Goal: Transaction & Acquisition: Purchase product/service

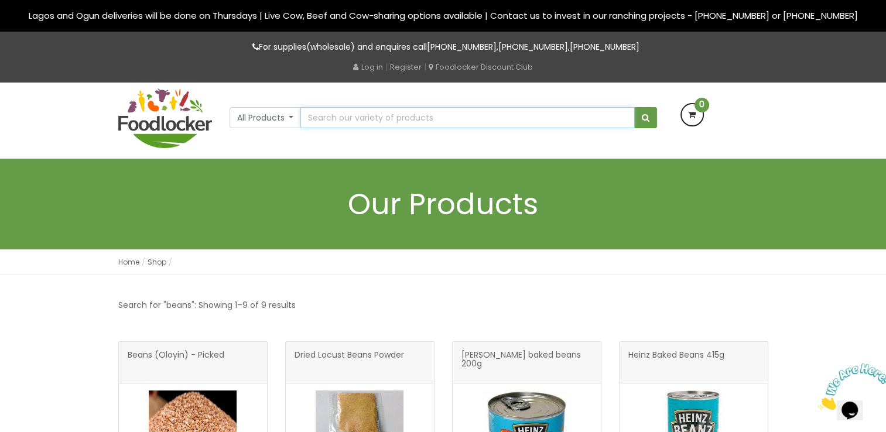
click at [320, 116] on input "text" at bounding box center [467, 117] width 334 height 21
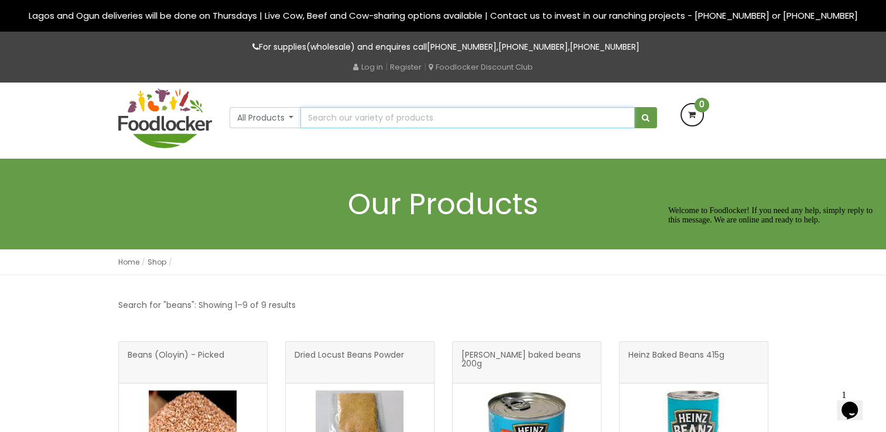
click at [336, 119] on input "text" at bounding box center [467, 117] width 334 height 21
type input "cucumber"
click at [634, 107] on button "submit" at bounding box center [645, 117] width 23 height 21
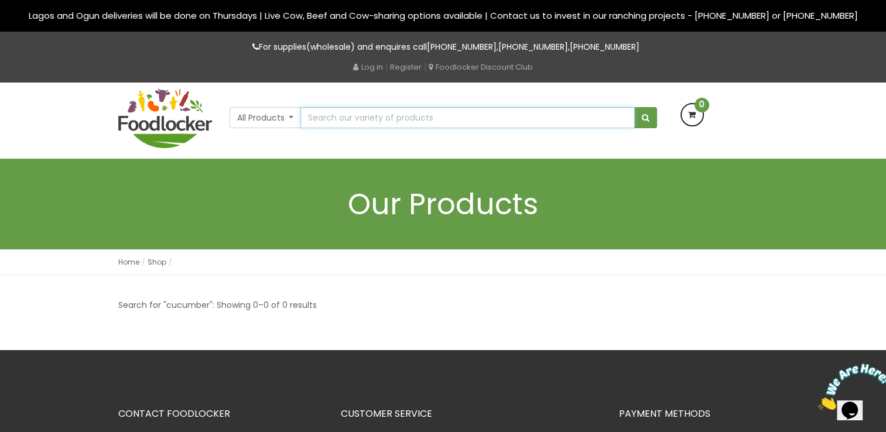
click at [344, 115] on input "text" at bounding box center [467, 117] width 334 height 21
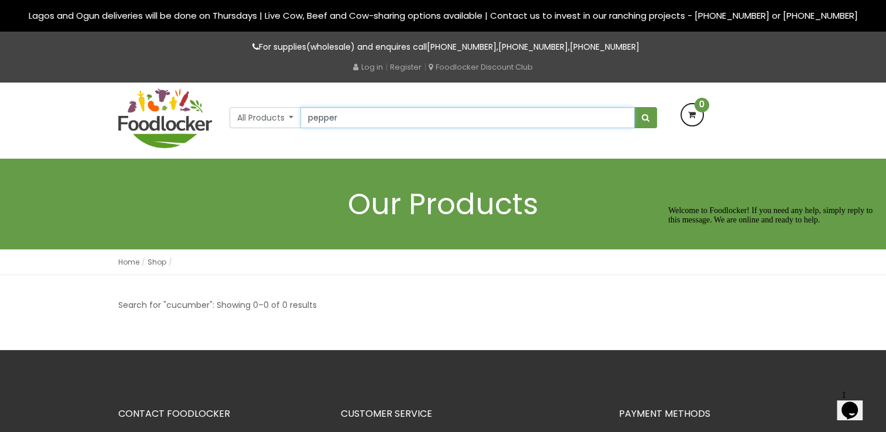
type input "pepper"
click at [634, 107] on button "submit" at bounding box center [645, 117] width 23 height 21
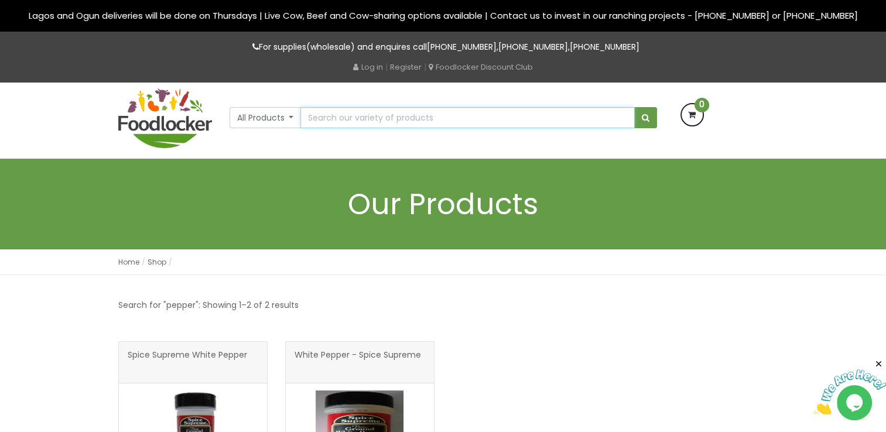
click at [316, 117] on input "text" at bounding box center [467, 117] width 334 height 21
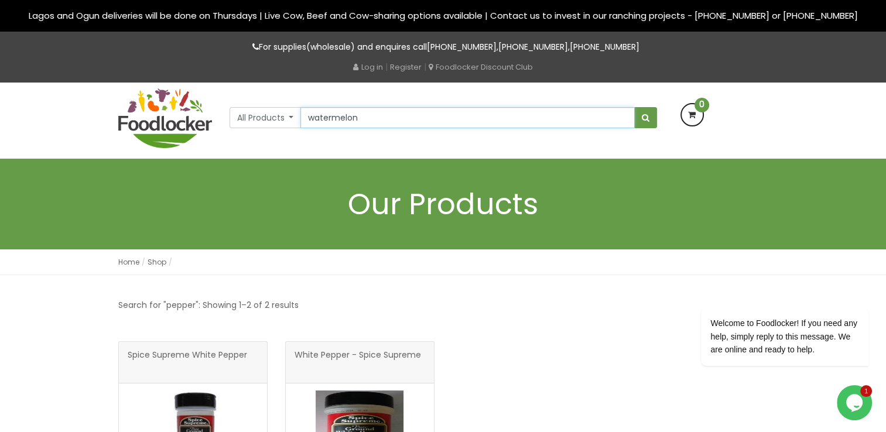
type input "watermelon"
click at [634, 107] on button "submit" at bounding box center [645, 117] width 23 height 21
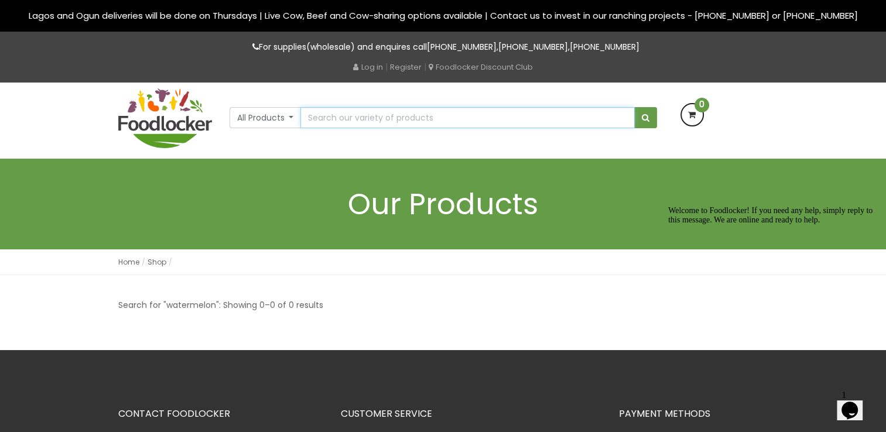
click at [327, 118] on input "text" at bounding box center [467, 117] width 334 height 21
type input "okra"
click at [634, 107] on button "submit" at bounding box center [645, 117] width 23 height 21
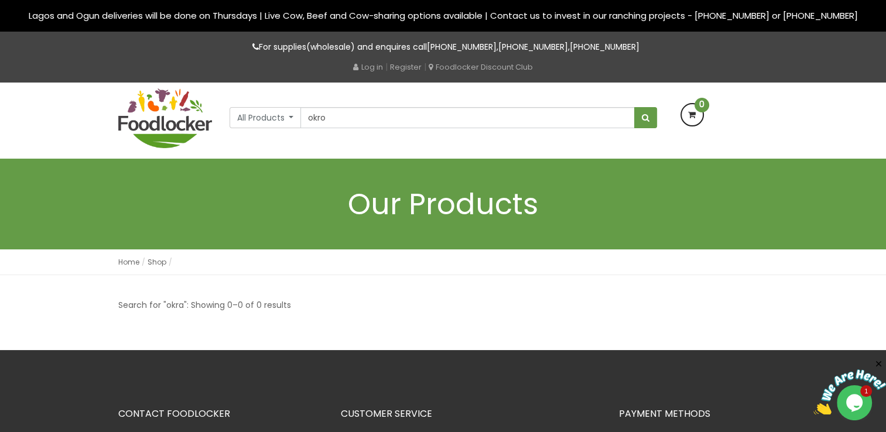
type input "okro"
click at [634, 107] on button "submit" at bounding box center [645, 117] width 23 height 21
